Goal: Find specific page/section: Find specific page/section

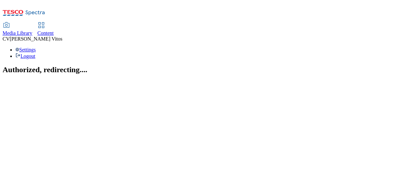
click at [54, 30] on span "Content" at bounding box center [45, 32] width 16 height 5
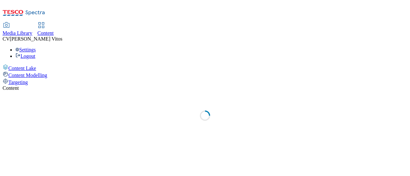
select select "ghs-uk"
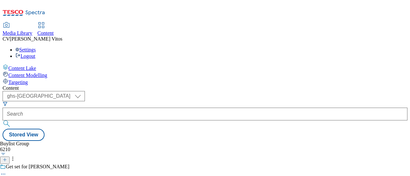
click at [7, 158] on icon at bounding box center [5, 160] width 4 height 4
